Goal: Task Accomplishment & Management: Manage account settings

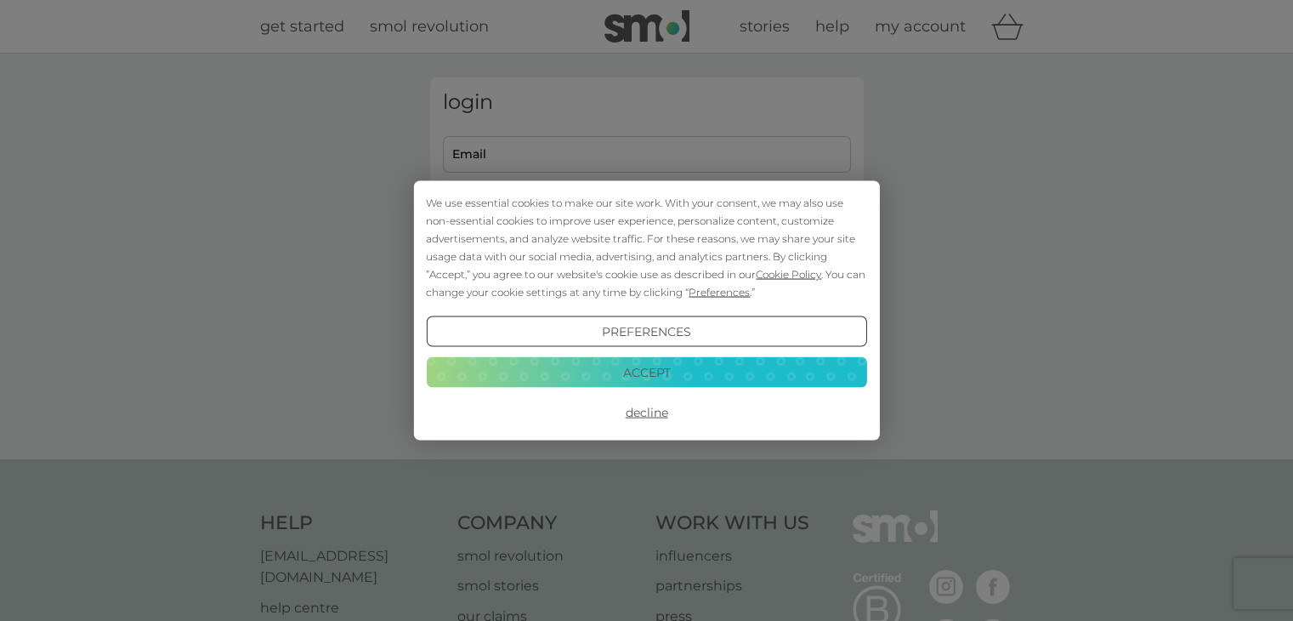
click at [659, 366] on button "Accept" at bounding box center [646, 371] width 440 height 31
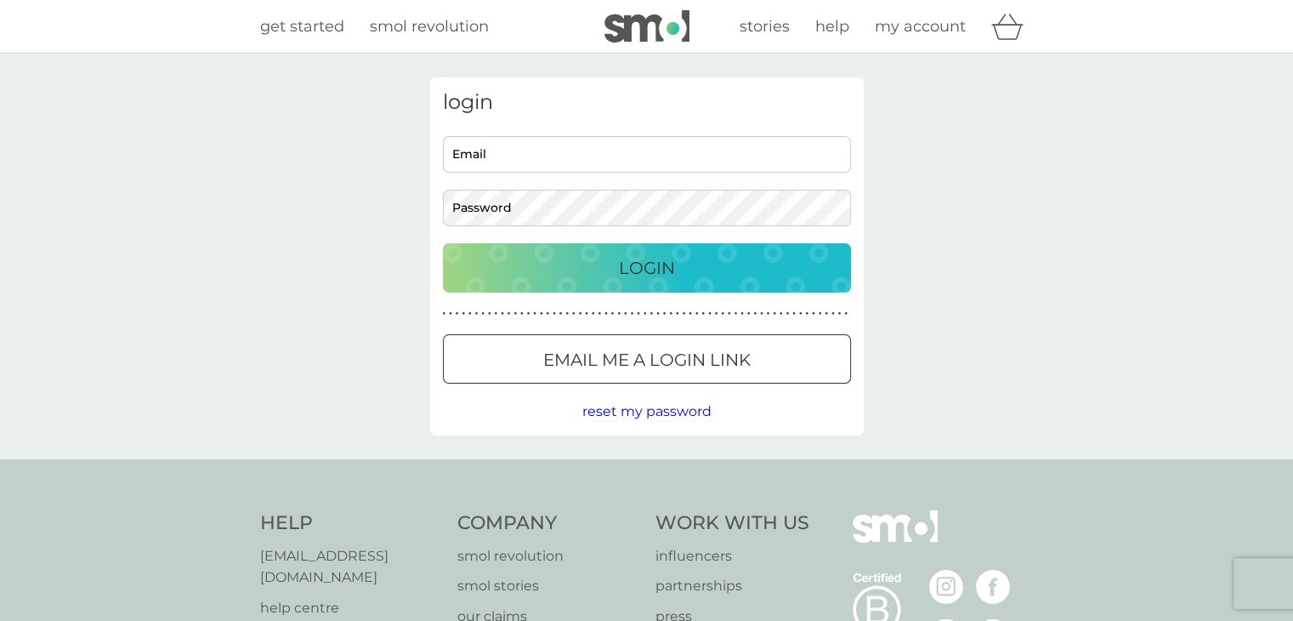
click at [491, 145] on input "Email" at bounding box center [647, 154] width 408 height 37
type input "[PERSON_NAME][EMAIL_ADDRESS][DOMAIN_NAME]"
click at [647, 261] on p "Login" at bounding box center [647, 267] width 56 height 27
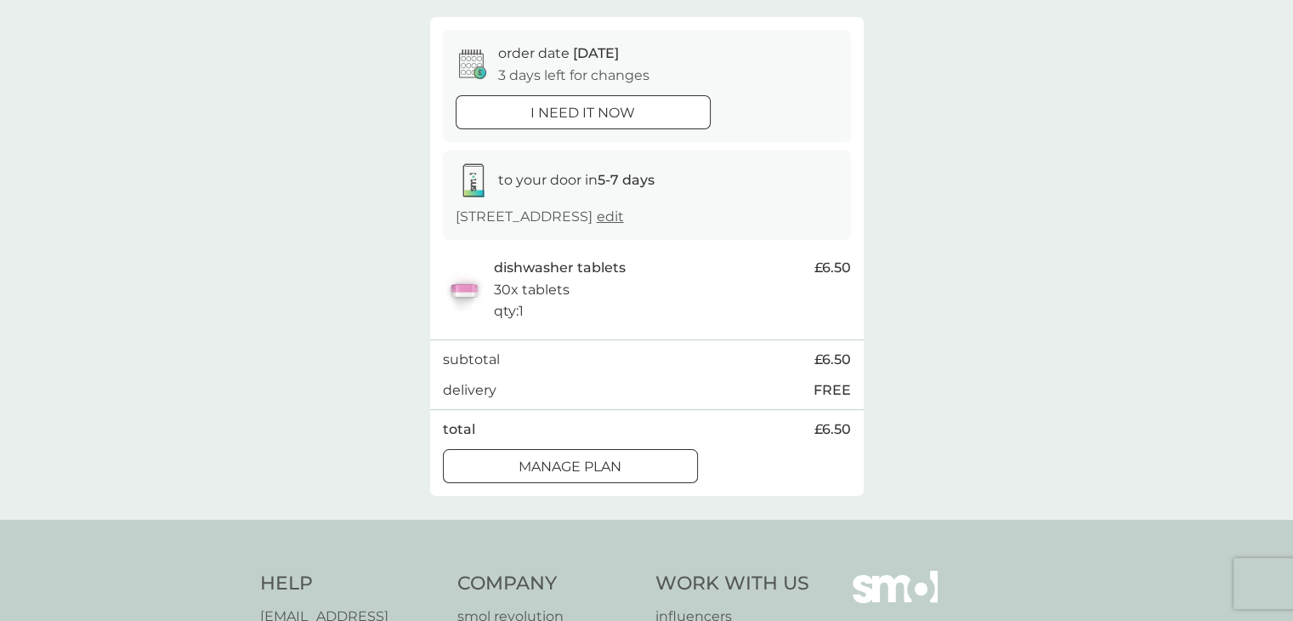
scroll to position [170, 0]
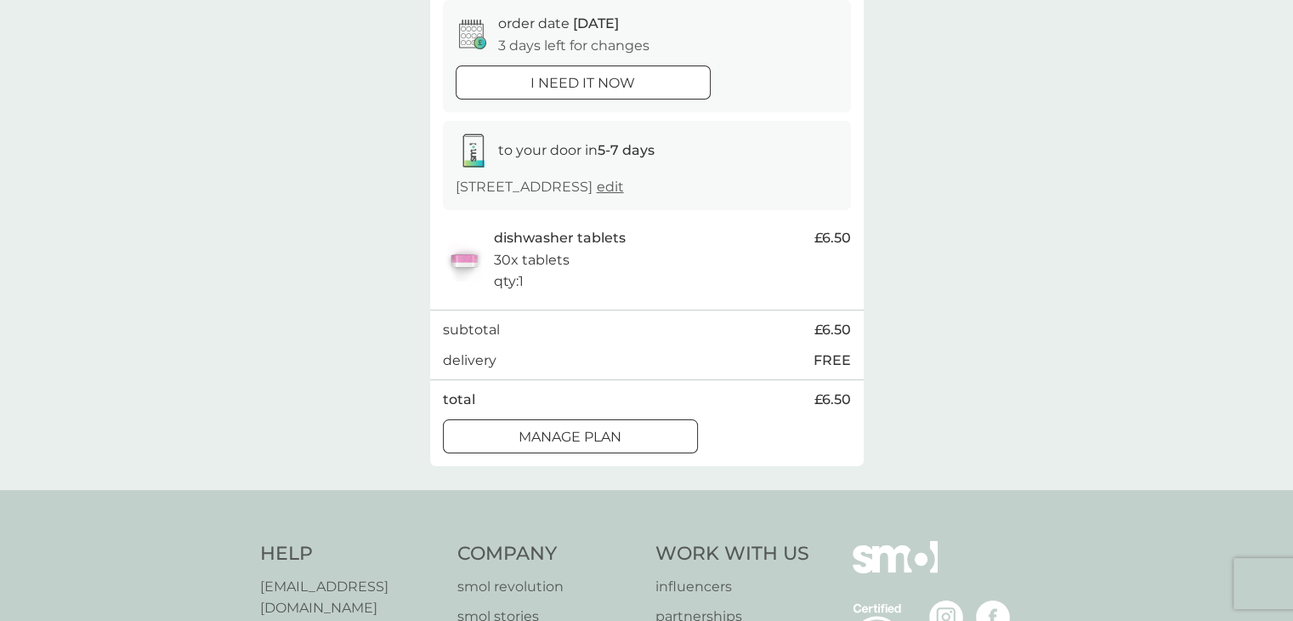
click at [610, 423] on button "Manage plan" at bounding box center [570, 436] width 255 height 34
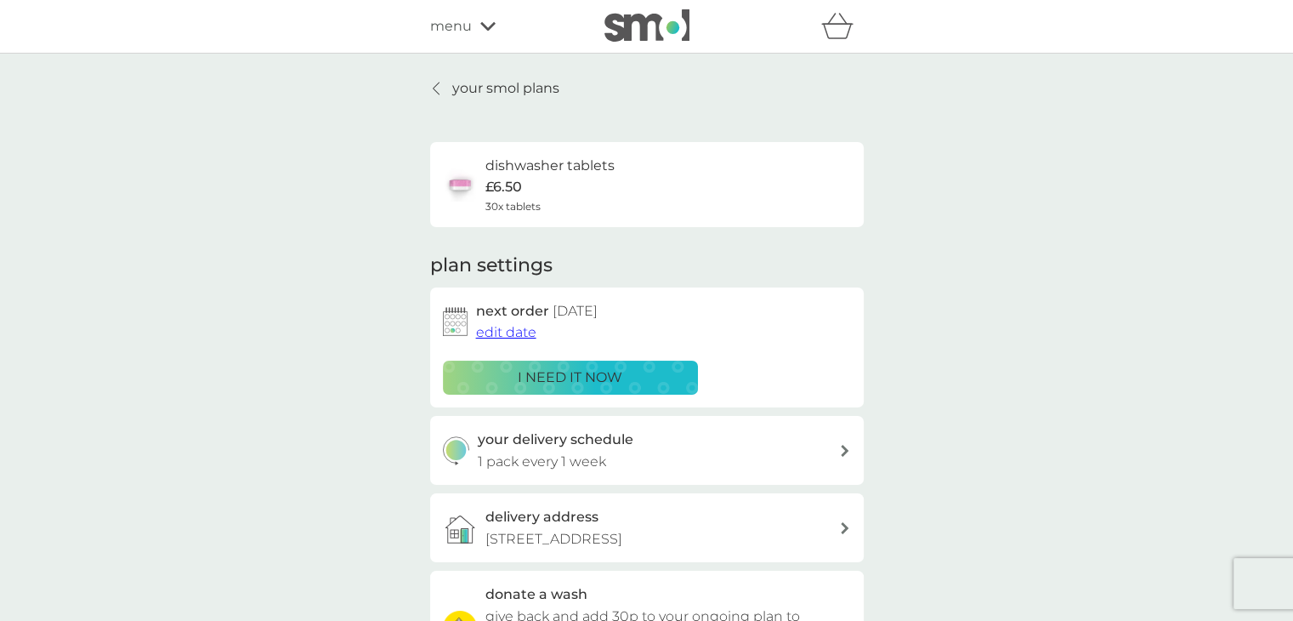
scroll to position [170, 0]
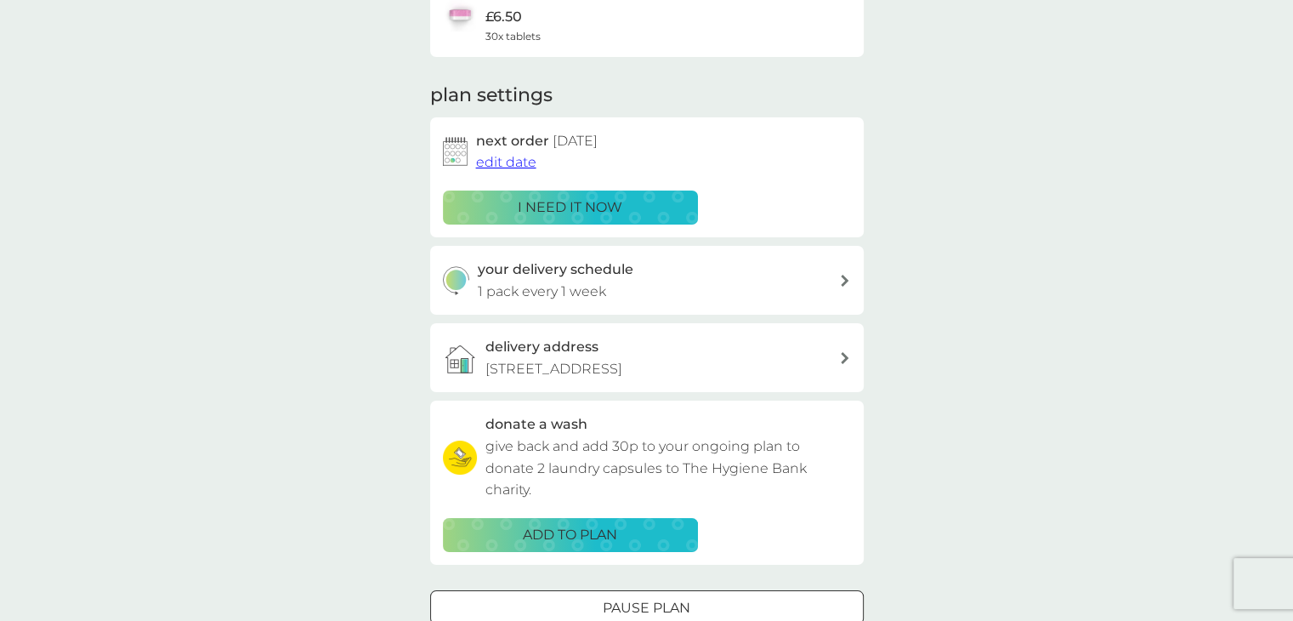
click at [683, 303] on div "your delivery schedule 1 pack every 1 week" at bounding box center [647, 280] width 434 height 69
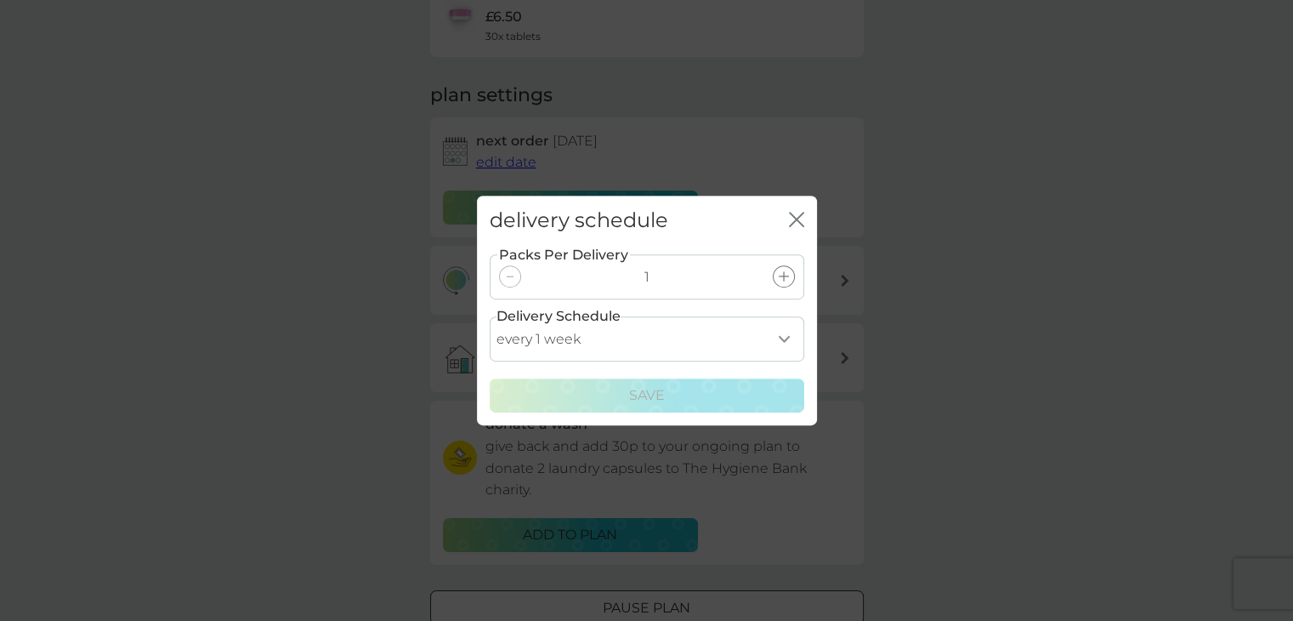
click at [785, 279] on icon at bounding box center [784, 276] width 10 height 10
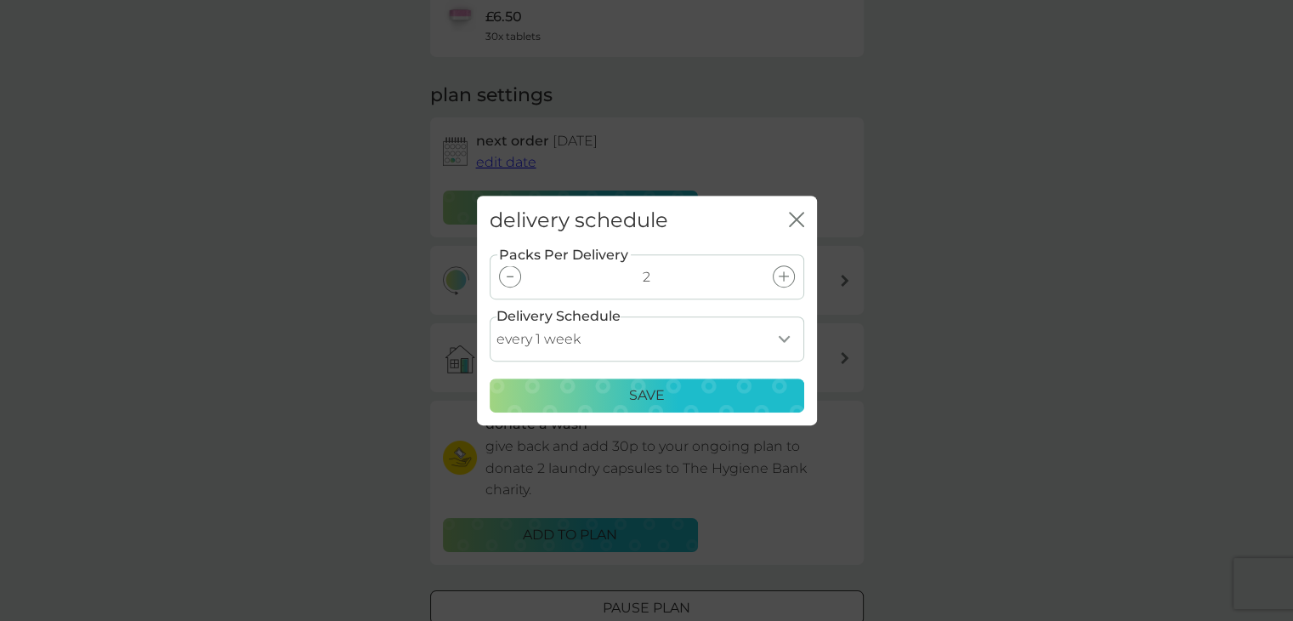
click at [687, 395] on div "Save" at bounding box center [647, 395] width 292 height 22
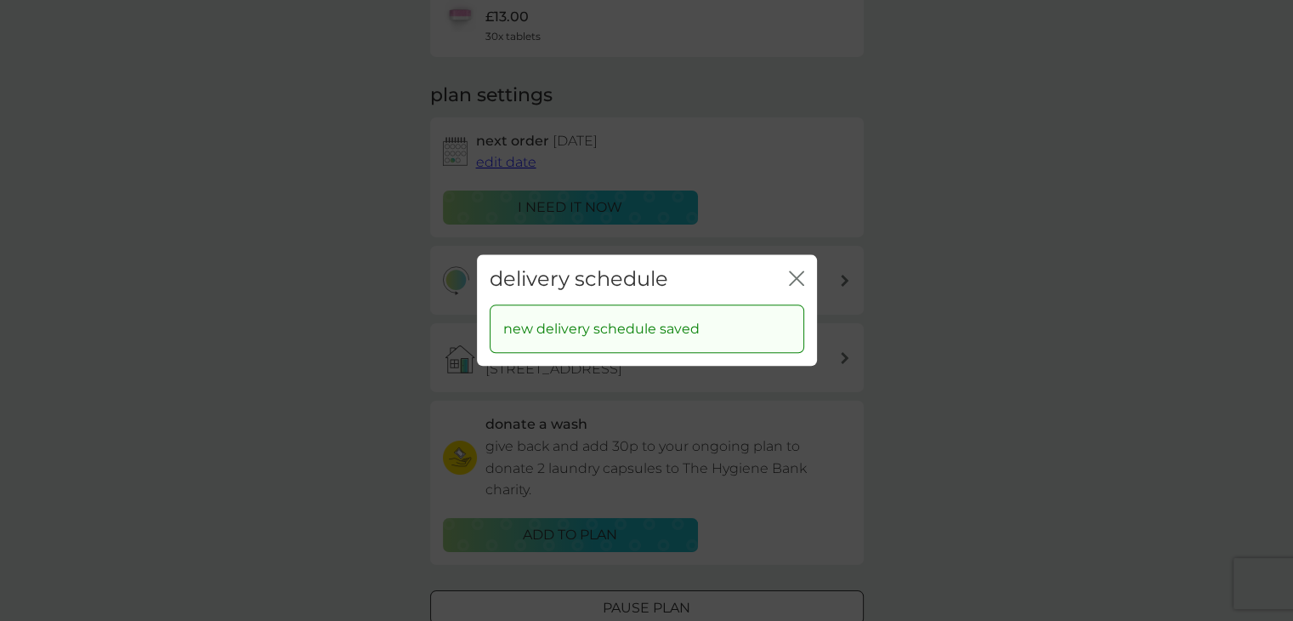
click at [797, 278] on icon "close" at bounding box center [800, 278] width 7 height 14
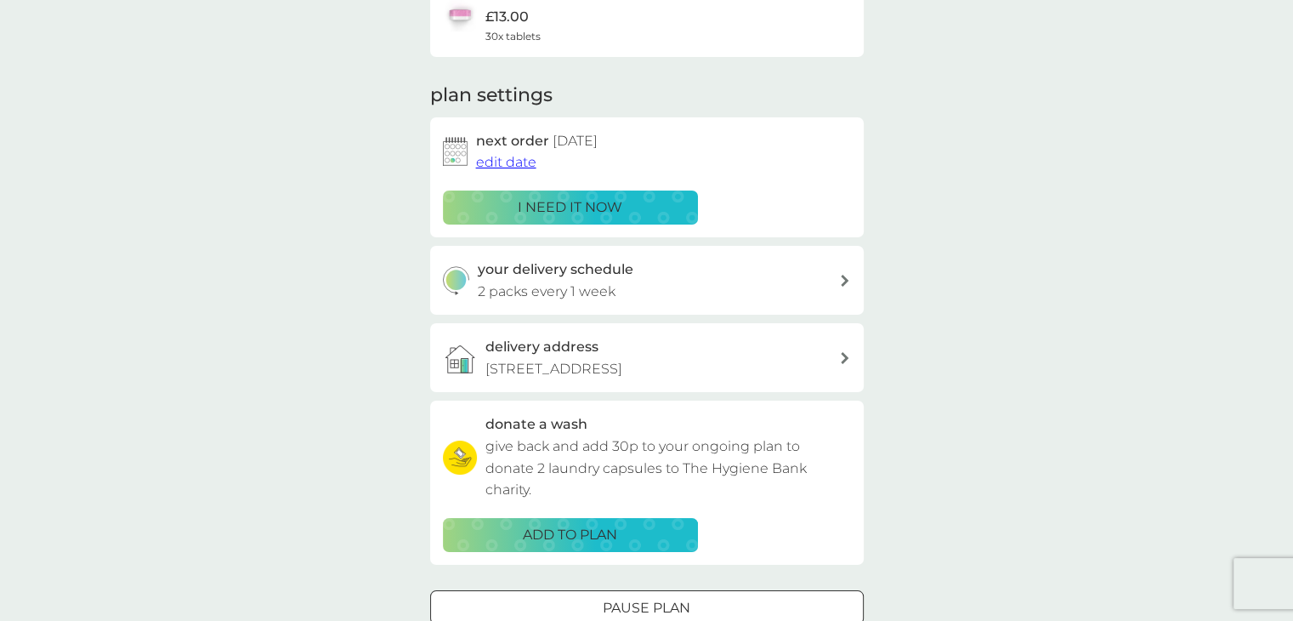
scroll to position [340, 0]
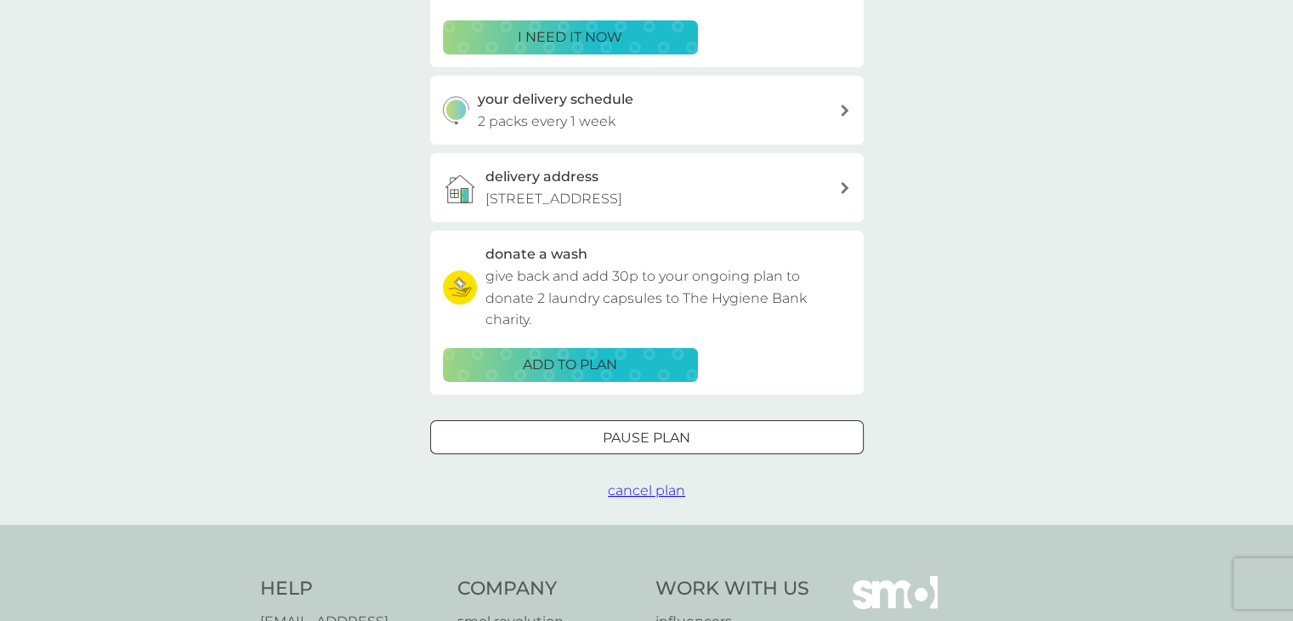
click at [656, 434] on div at bounding box center [646, 437] width 61 height 18
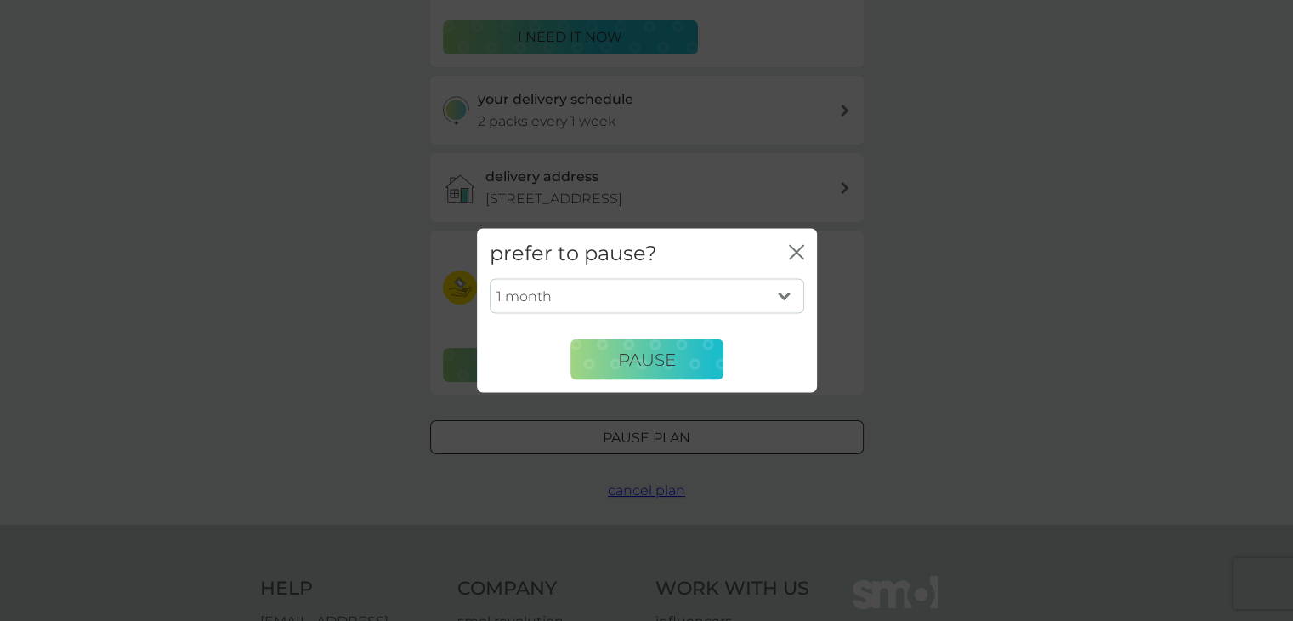
click at [775, 300] on select "1 month 2 months 3 months 4 months 5 months 6 months" at bounding box center [647, 296] width 315 height 36
click at [776, 297] on select "1 month 2 months 3 months 4 months 5 months 6 months" at bounding box center [647, 296] width 315 height 36
click at [664, 349] on span "Pause" at bounding box center [647, 359] width 58 height 20
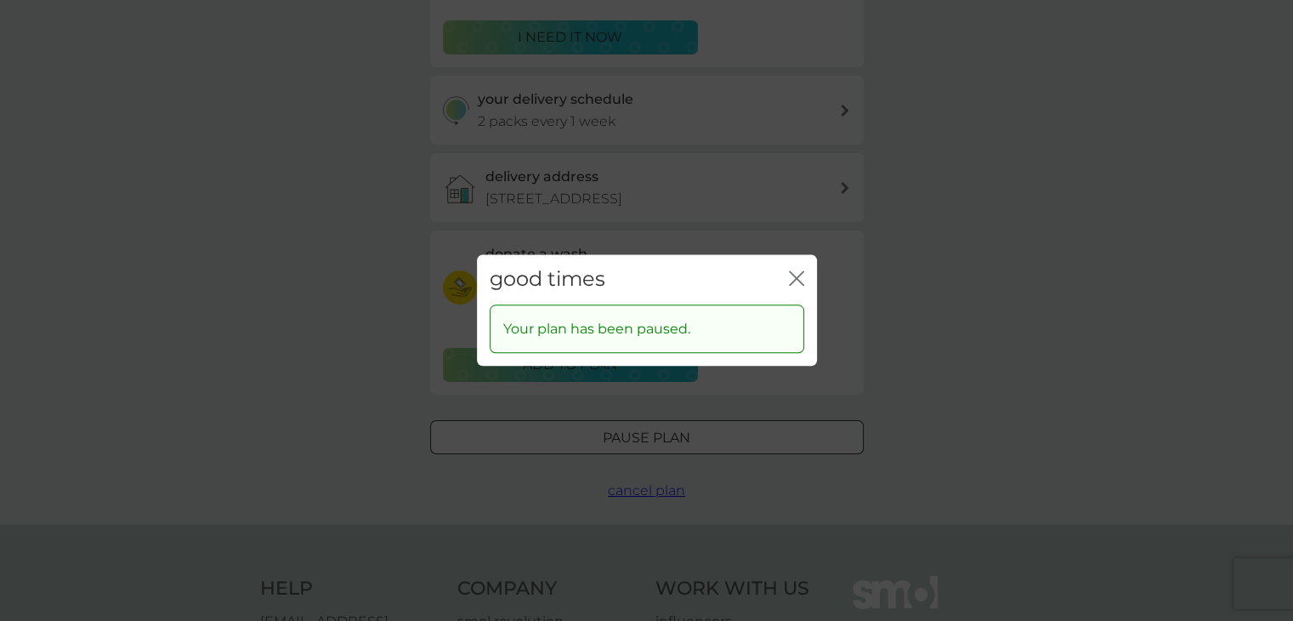
click at [790, 275] on icon "close" at bounding box center [796, 277] width 15 height 15
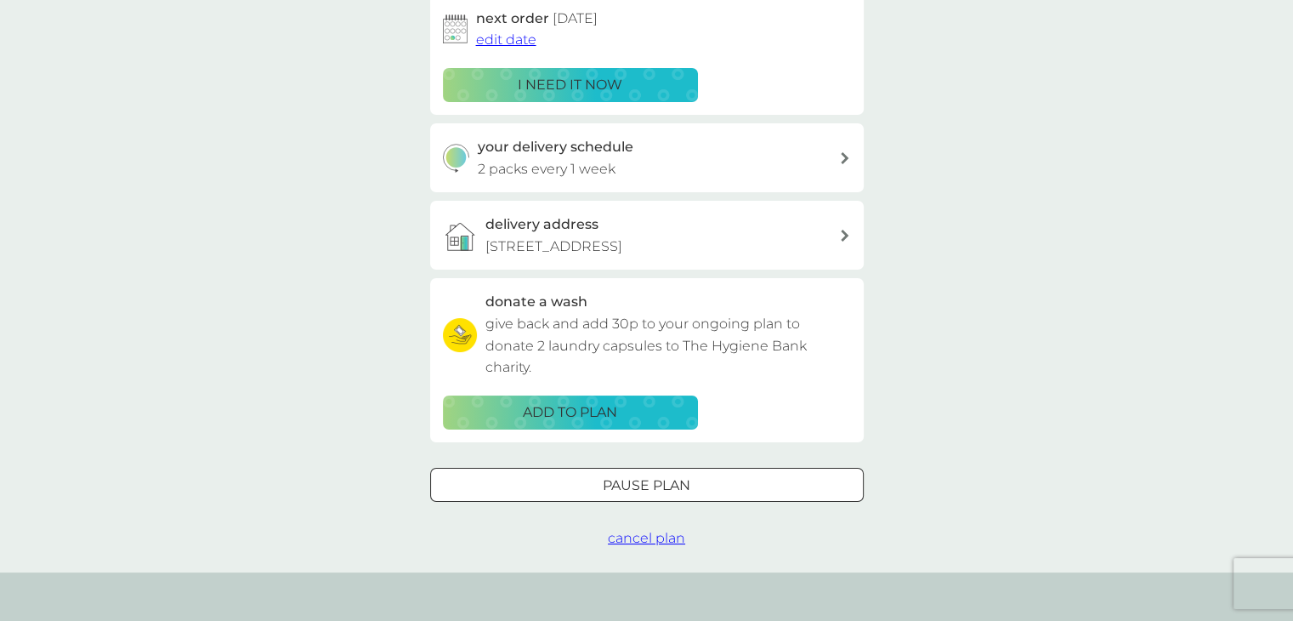
scroll to position [0, 0]
